Goal: Communication & Community: Participate in discussion

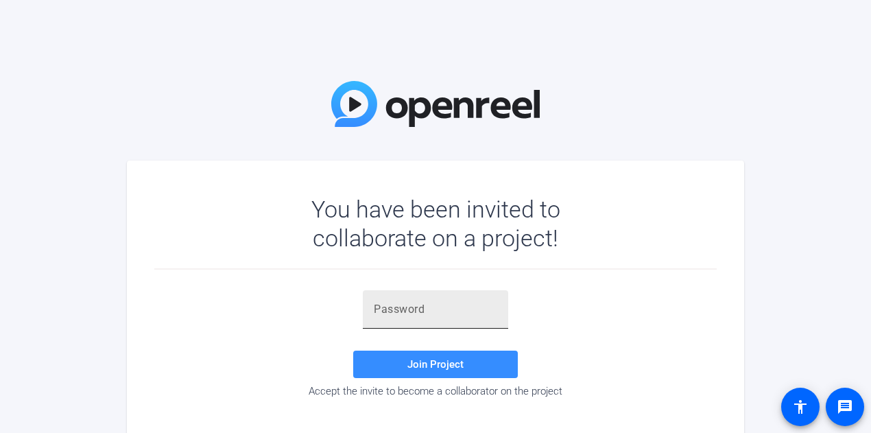
click at [414, 311] on input "text" at bounding box center [435, 309] width 123 height 16
paste input "EU@Un."
type input "EU@Un."
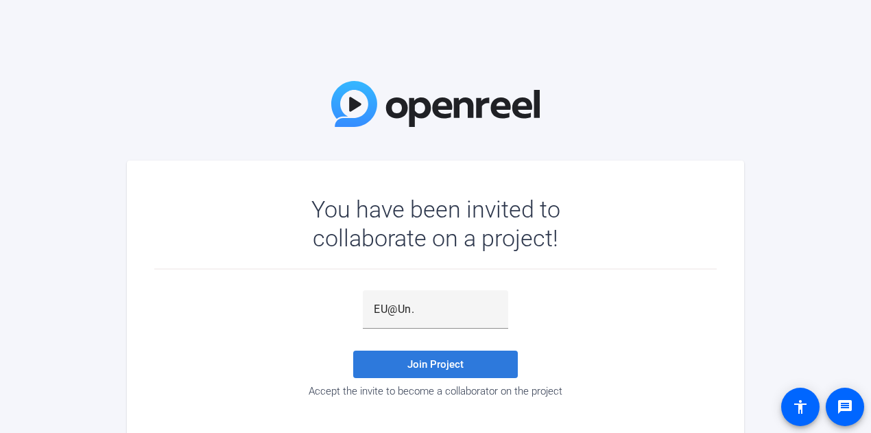
click at [455, 357] on span at bounding box center [435, 364] width 165 height 33
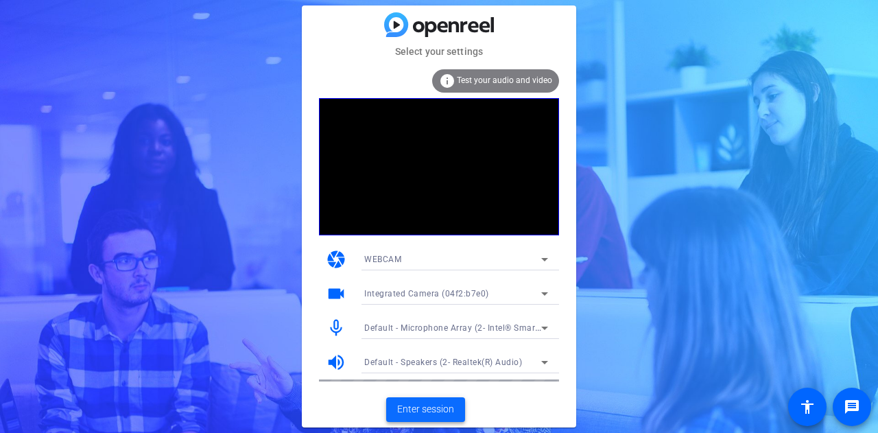
click at [420, 404] on span "Enter session" at bounding box center [425, 409] width 57 height 14
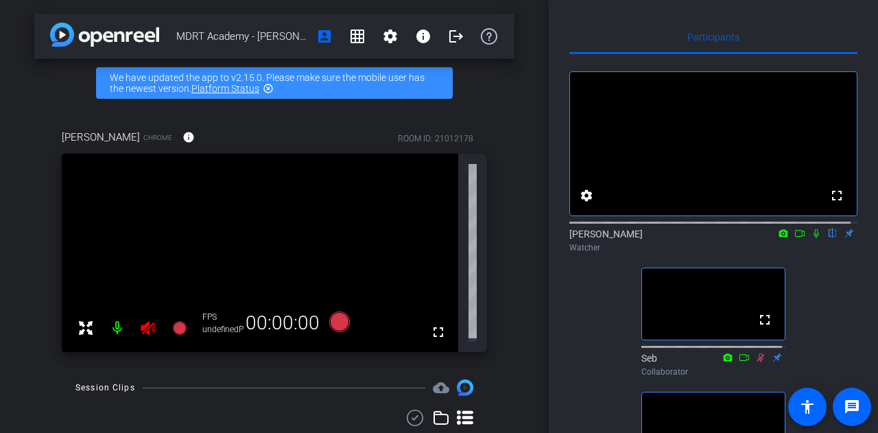
click at [795, 238] on icon at bounding box center [800, 233] width 11 height 10
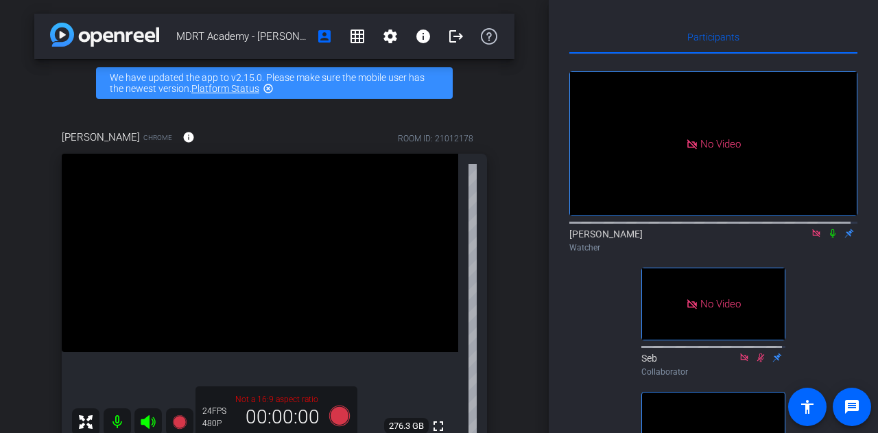
click at [827, 238] on icon at bounding box center [832, 233] width 11 height 10
click at [823, 285] on div "No Video [PERSON_NAME] Watcher No Video Seb Collaborator fullscreen [PERSON_NAM…" at bounding box center [713, 280] width 288 height 452
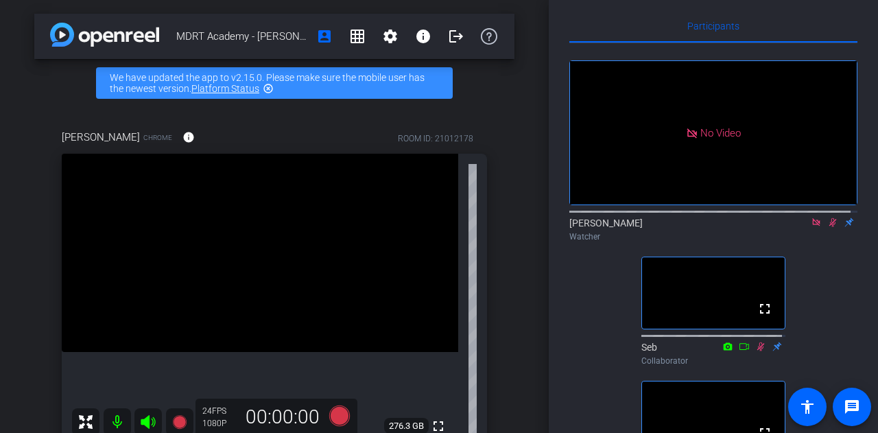
click at [859, 140] on div "Participants No Video [PERSON_NAME] Watcher fullscreen Seb Collaborator fullscr…" at bounding box center [713, 216] width 329 height 433
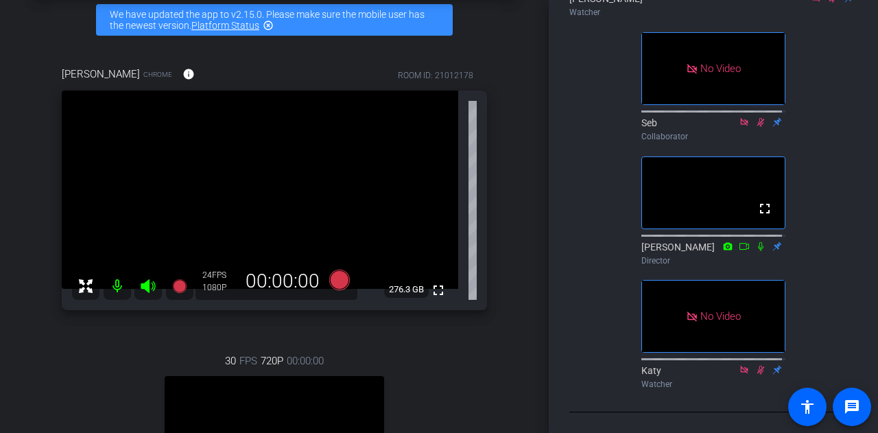
scroll to position [269, 0]
click at [853, 405] on mat-icon "message" at bounding box center [852, 407] width 16 height 16
click at [807, 397] on span at bounding box center [807, 406] width 33 height 33
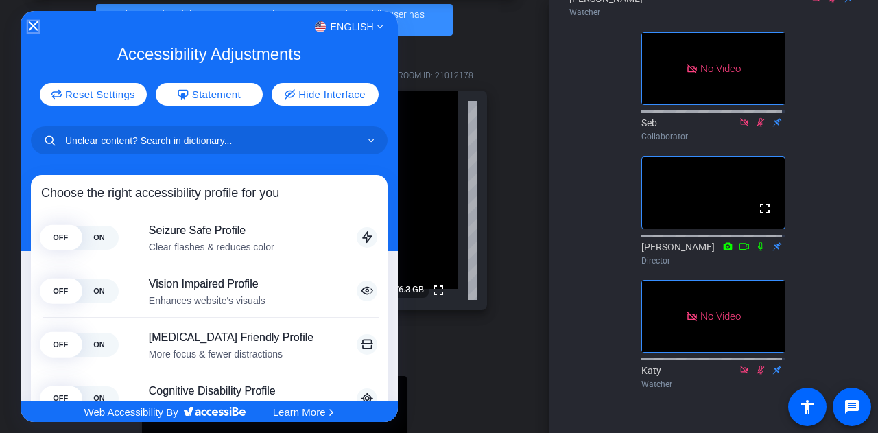
click at [32, 22] on icon "Close Accessibility Interface" at bounding box center [33, 26] width 10 height 10
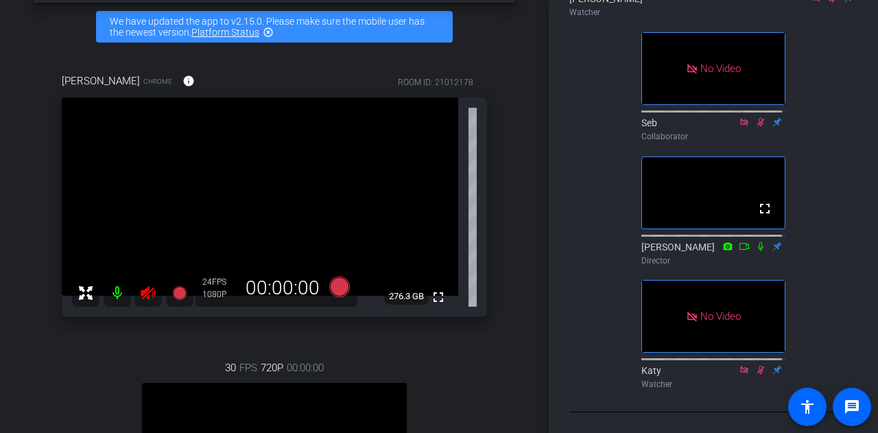
scroll to position [0, 0]
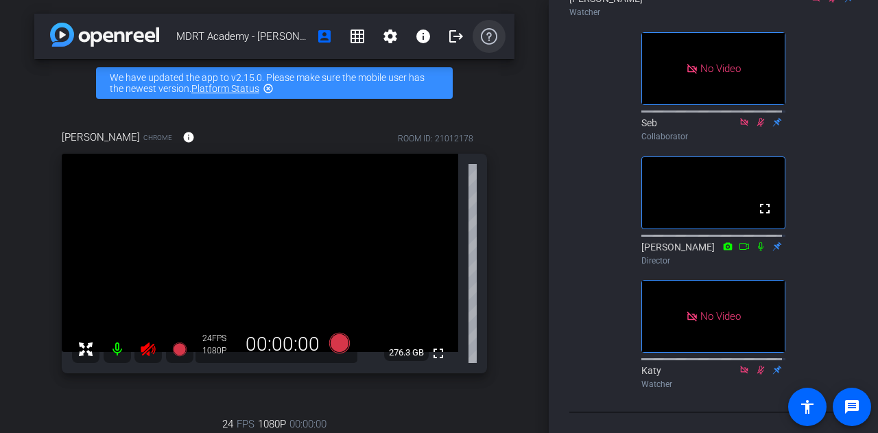
click at [483, 34] on icon at bounding box center [489, 36] width 16 height 16
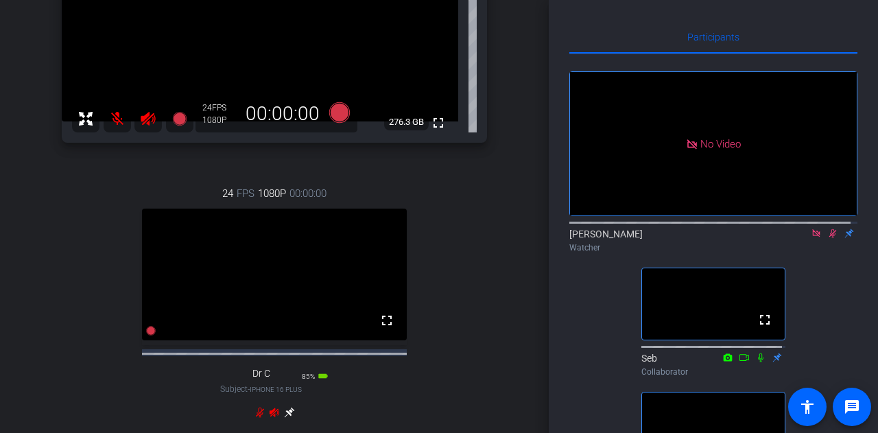
scroll to position [270, 0]
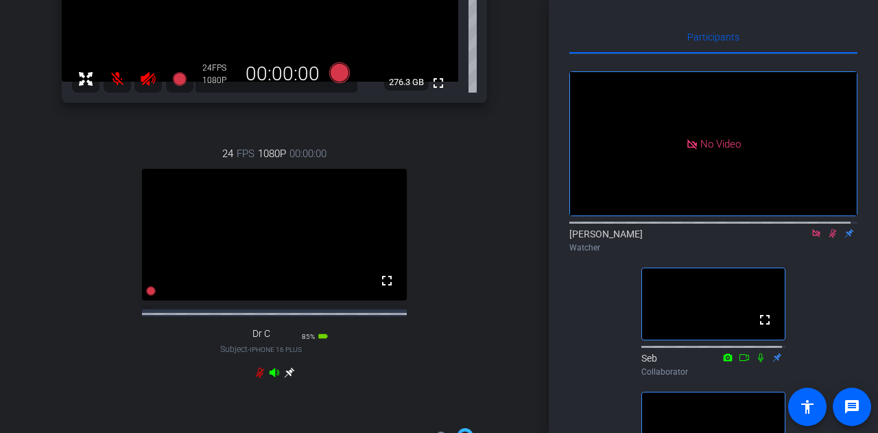
click at [827, 238] on icon at bounding box center [832, 233] width 11 height 10
click at [829, 238] on icon at bounding box center [833, 233] width 8 height 9
click at [830, 238] on icon at bounding box center [832, 233] width 5 height 9
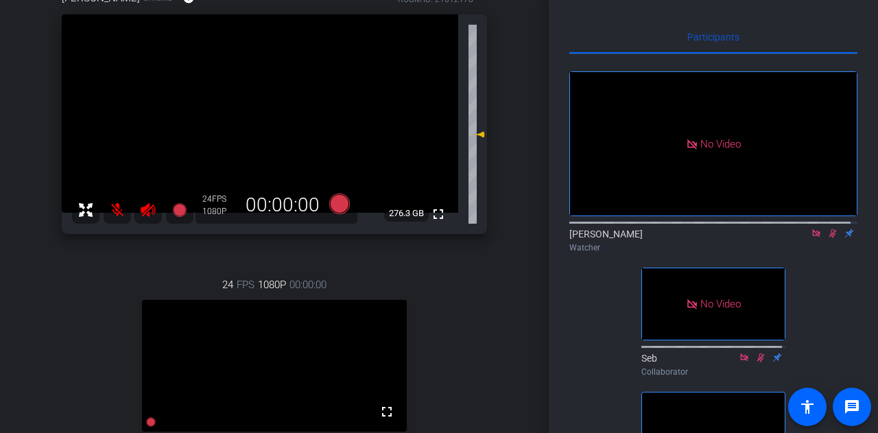
scroll to position [128, 0]
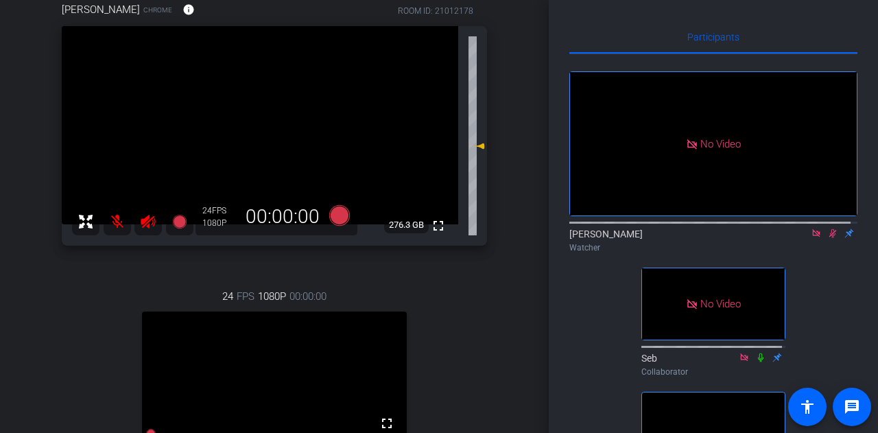
click at [827, 238] on icon at bounding box center [832, 233] width 11 height 10
click at [829, 238] on icon at bounding box center [832, 233] width 11 height 10
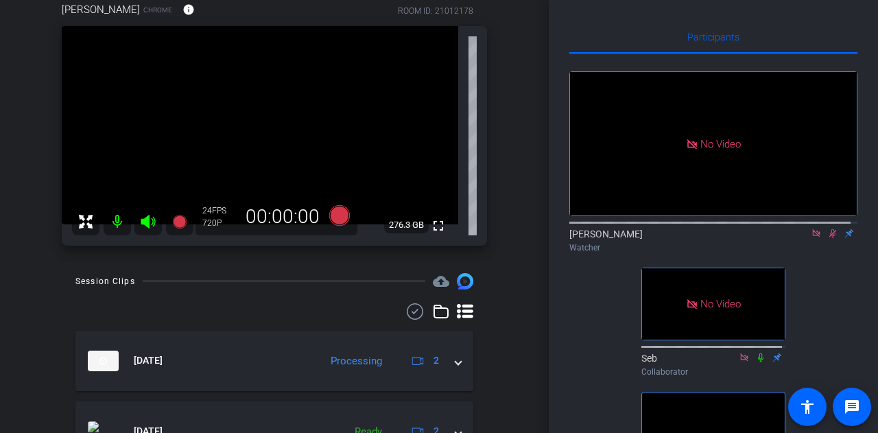
click at [609, 423] on div "No Video [PERSON_NAME] Watcher No Video Seb Collaborator fullscreen [PERSON_NAM…" at bounding box center [713, 342] width 288 height 576
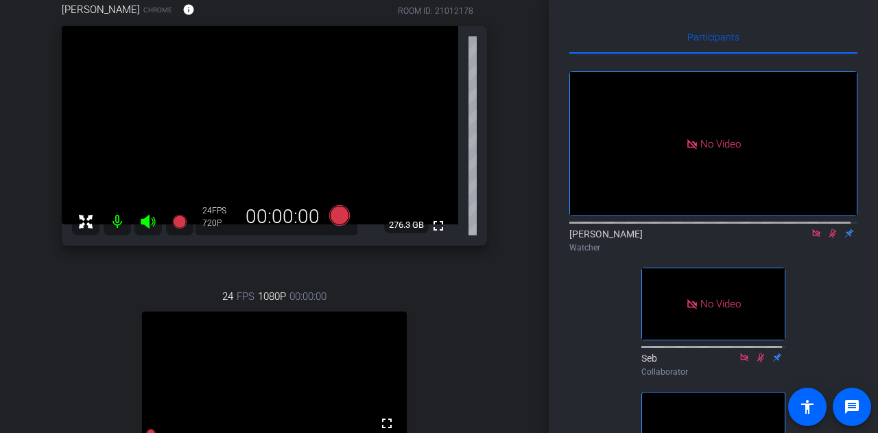
click at [506, 281] on div "[PERSON_NAME] Chrome info ROOM ID: 21012178 fullscreen 276.3 GB 24 FPS 720P 00:…" at bounding box center [274, 268] width 480 height 578
click at [829, 238] on icon at bounding box center [832, 233] width 11 height 10
click at [827, 238] on icon at bounding box center [832, 233] width 11 height 10
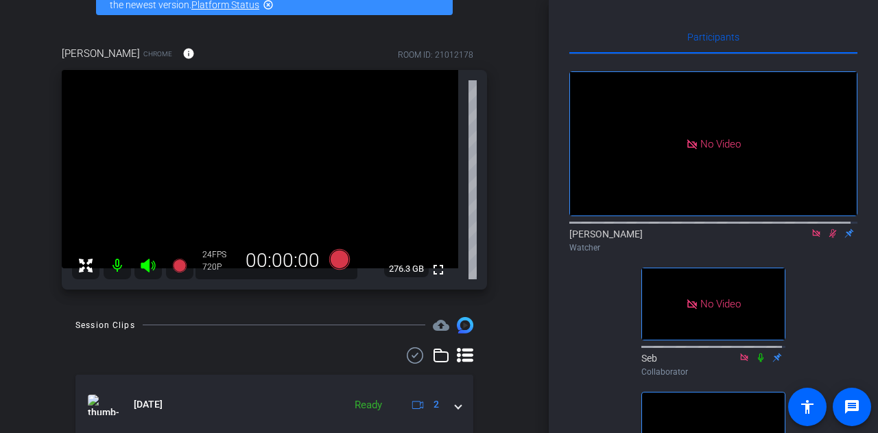
scroll to position [0, 0]
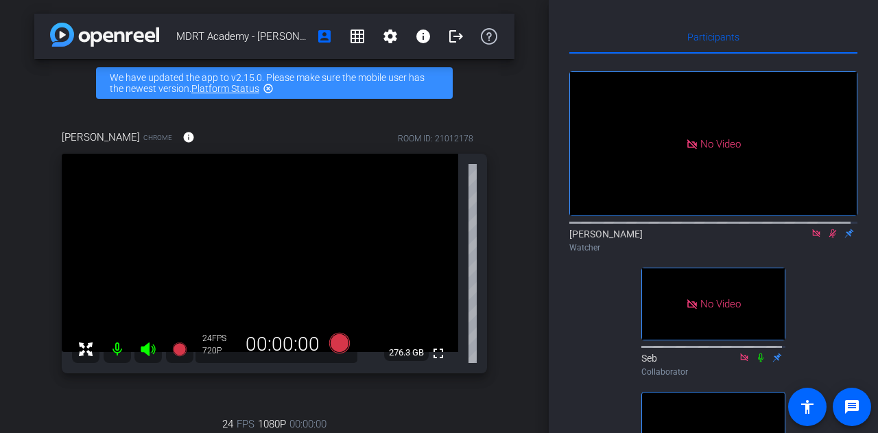
click at [827, 238] on icon at bounding box center [832, 233] width 11 height 10
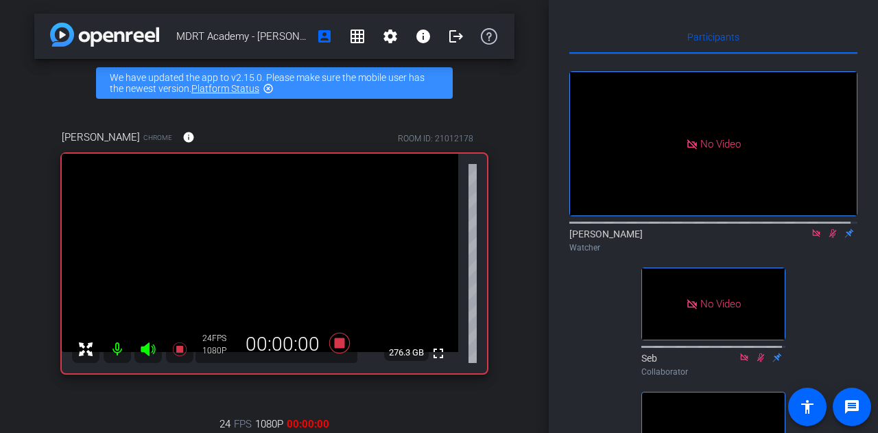
drag, startPoint x: 550, startPoint y: 105, endPoint x: 553, endPoint y: 173, distance: 68.0
click at [553, 173] on div "Participants No Video [PERSON_NAME] Watcher No Video Seb Collaborator fullscree…" at bounding box center [713, 216] width 329 height 433
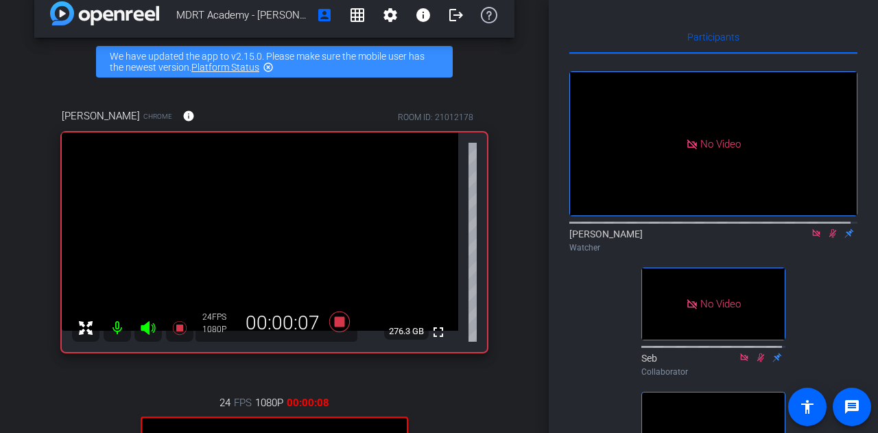
scroll to position [18, 0]
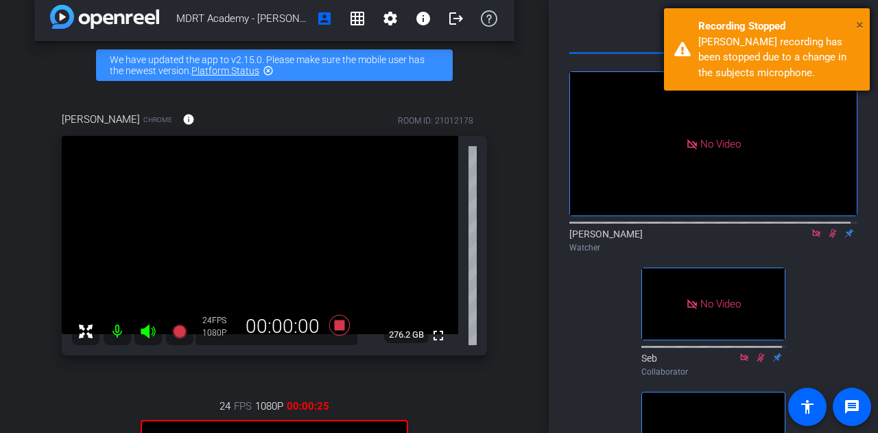
click at [858, 24] on span "×" at bounding box center [860, 24] width 8 height 16
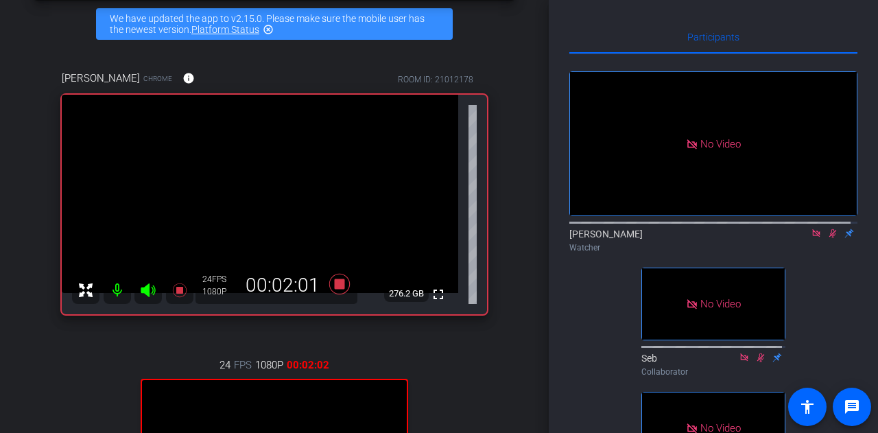
scroll to position [51, 0]
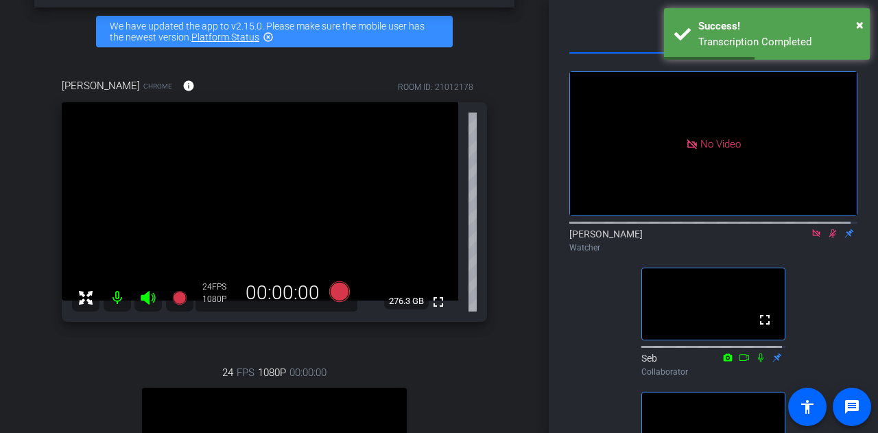
click at [827, 238] on icon at bounding box center [832, 233] width 11 height 10
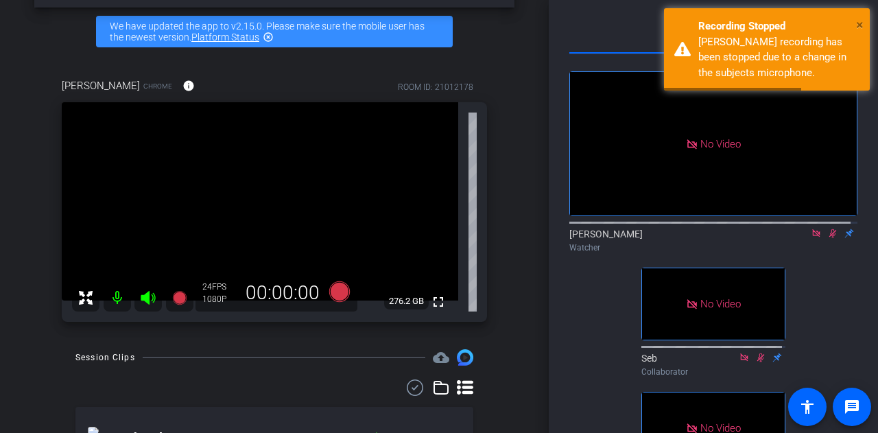
click at [860, 26] on span "×" at bounding box center [860, 24] width 8 height 16
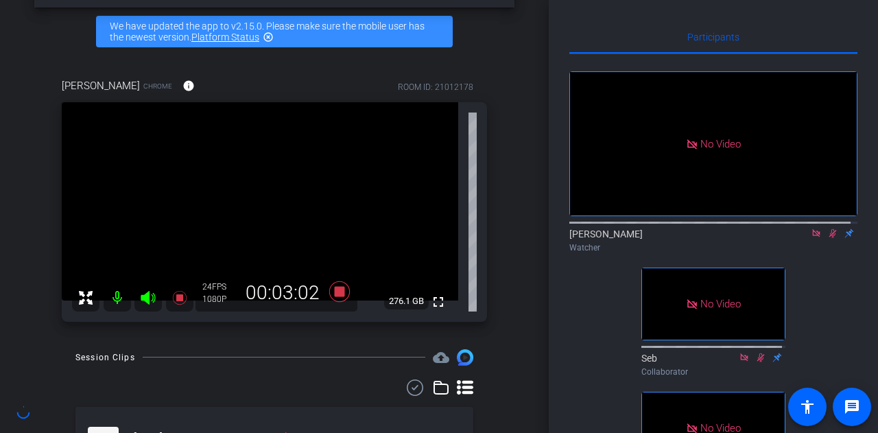
scroll to position [79, 0]
